Goal: Information Seeking & Learning: Find specific fact

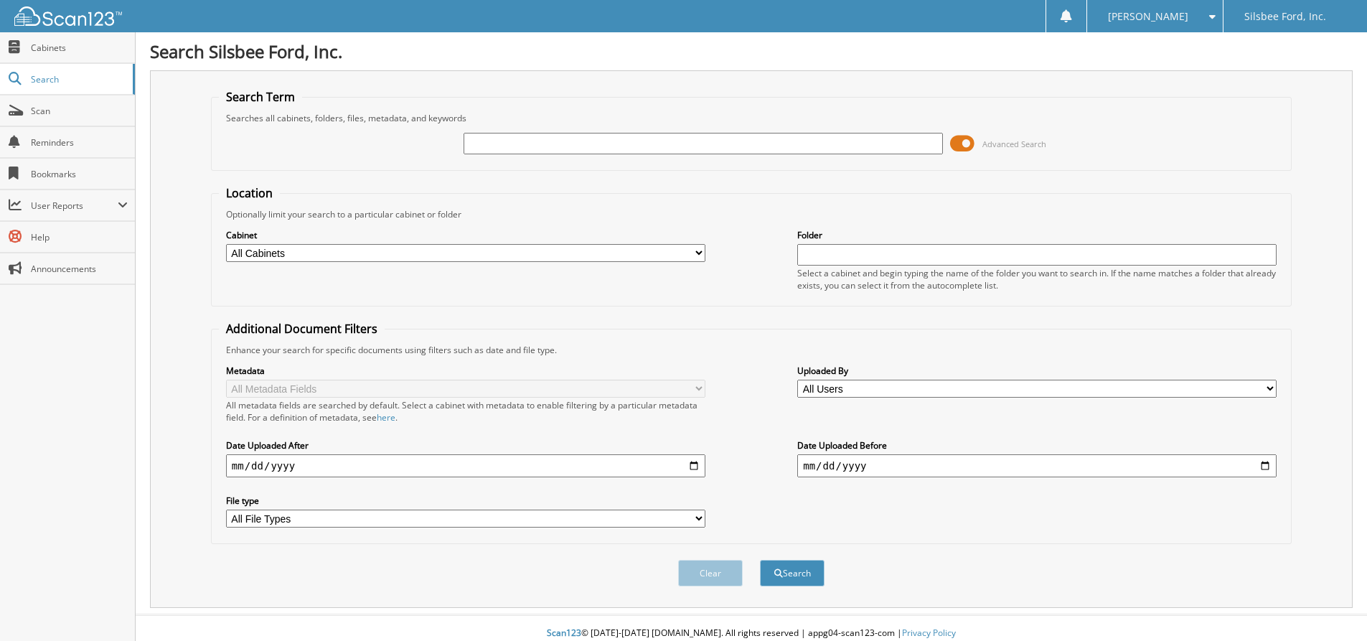
click at [46, 78] on span "Search" at bounding box center [78, 79] width 95 height 12
type input "C&C CEANING"
click at [700, 252] on select "All Cabinets EMPLOYEE HANDBOOK FD ACCOUNTS PAYABLE FD CAR DEALS FD CASHIER REPO…" at bounding box center [465, 253] width 479 height 18
select select "2209"
click at [226, 244] on select "All Cabinets EMPLOYEE HANDBOOK FD ACCOUNTS PAYABLE FD CAR DEALS FD CASHIER REPO…" at bounding box center [465, 253] width 479 height 18
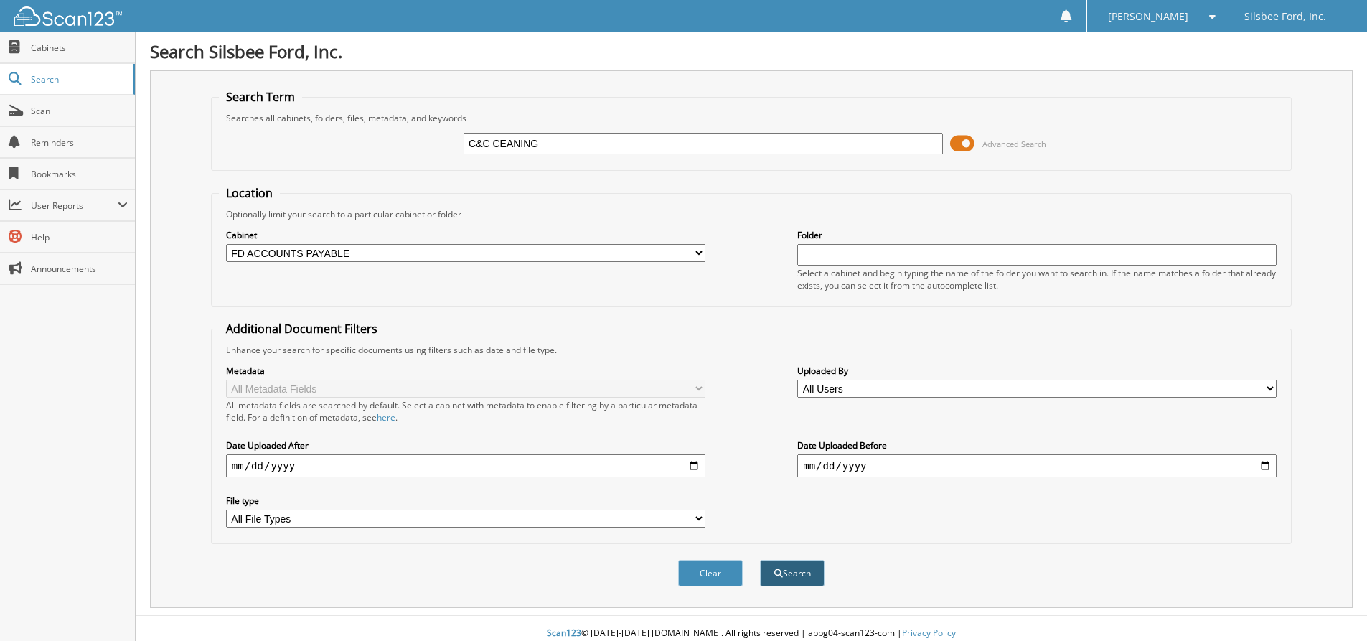
click at [796, 574] on button "Search" at bounding box center [792, 573] width 65 height 27
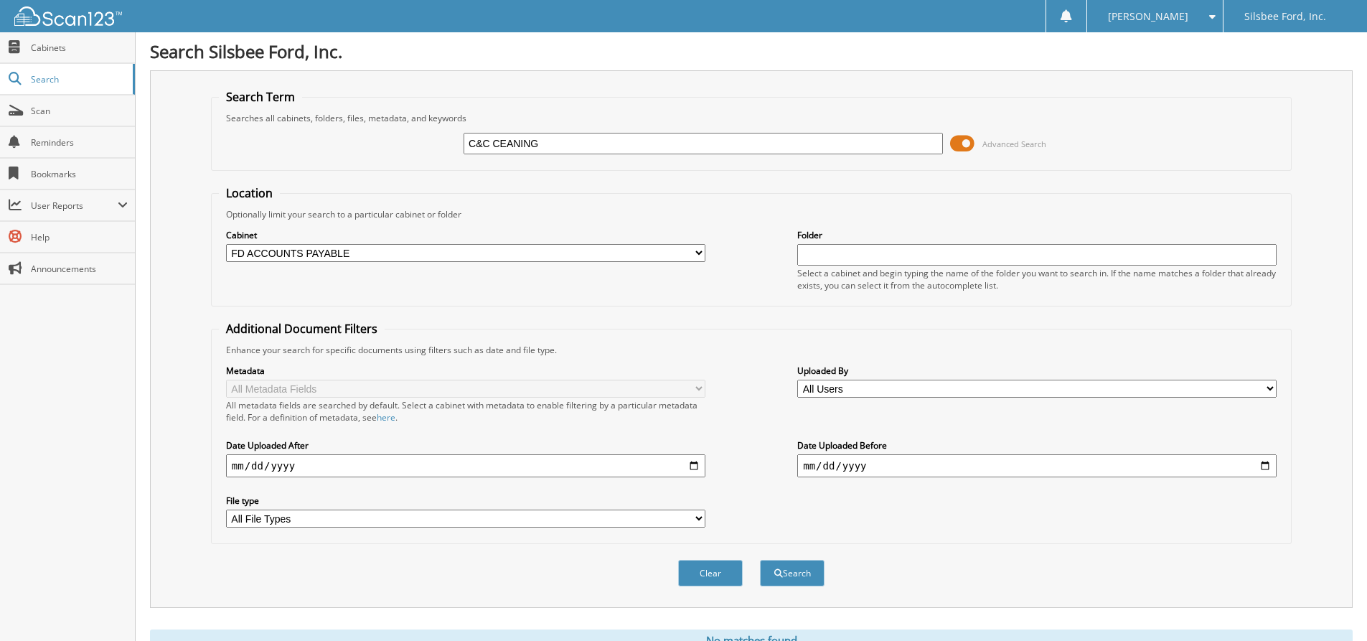
click at [500, 140] on input "C&C CEANING" at bounding box center [703, 144] width 479 height 22
type input "C&C CLEANING"
click at [788, 572] on button "Search" at bounding box center [792, 573] width 65 height 27
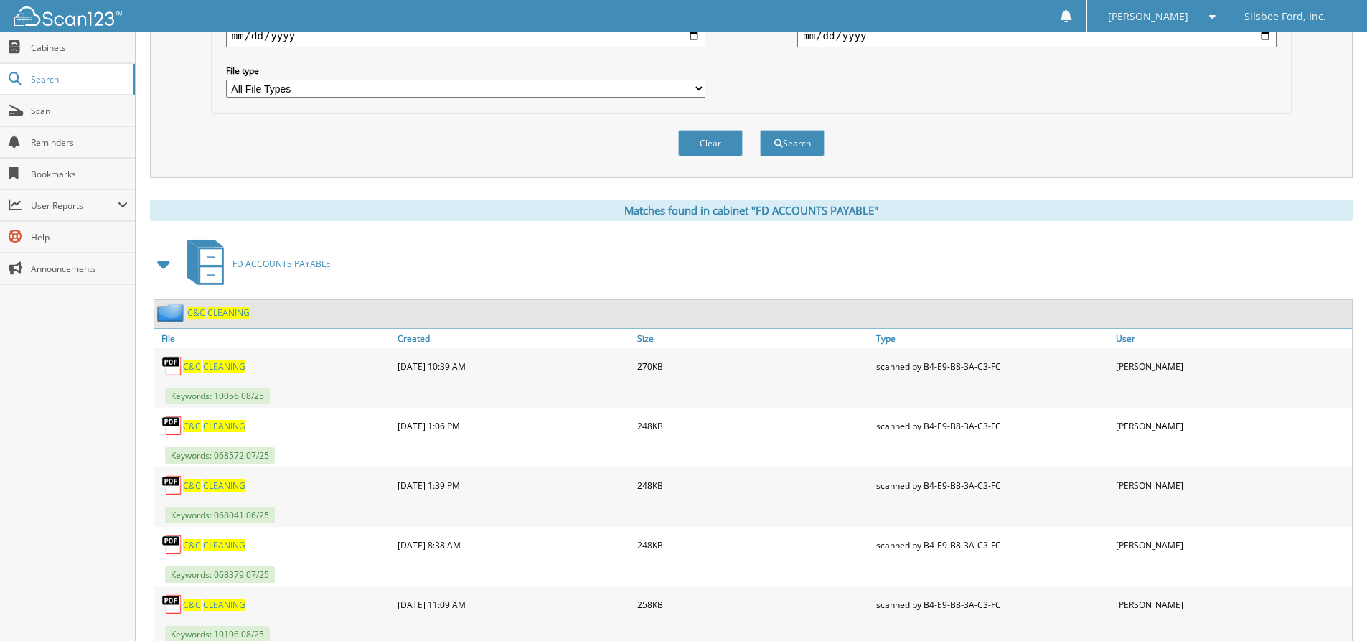
scroll to position [431, 0]
click at [217, 365] on span "CLEANING" at bounding box center [224, 366] width 42 height 12
